Goal: Information Seeking & Learning: Learn about a topic

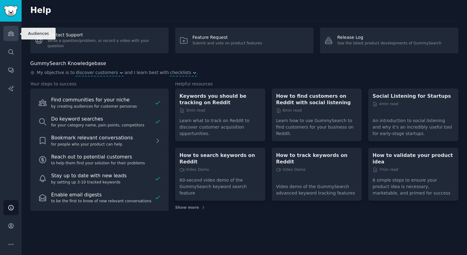
click at [15, 35] on link "Audiences" at bounding box center [10, 33] width 15 height 15
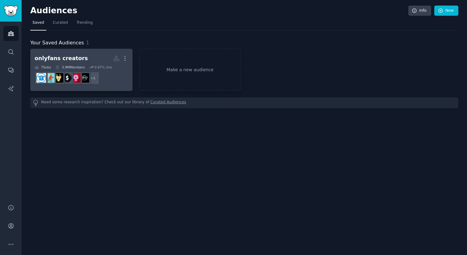
click at [82, 57] on h2 "onlyfans creators More" at bounding box center [82, 58] width 94 height 11
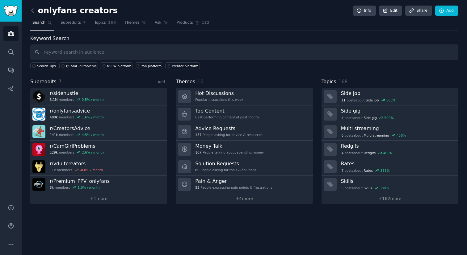
click at [81, 57] on input "text" at bounding box center [244, 52] width 428 height 16
type input "banned"
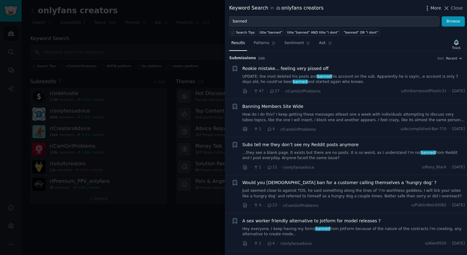
click at [434, 11] on span "More" at bounding box center [436, 8] width 11 height 6
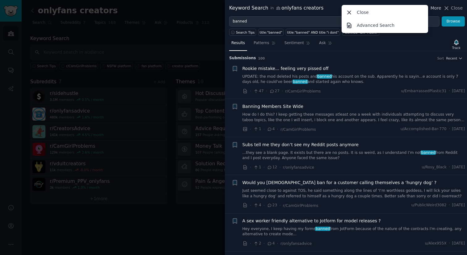
click at [434, 11] on span "More" at bounding box center [436, 8] width 11 height 6
